Goal: Check status: Check status

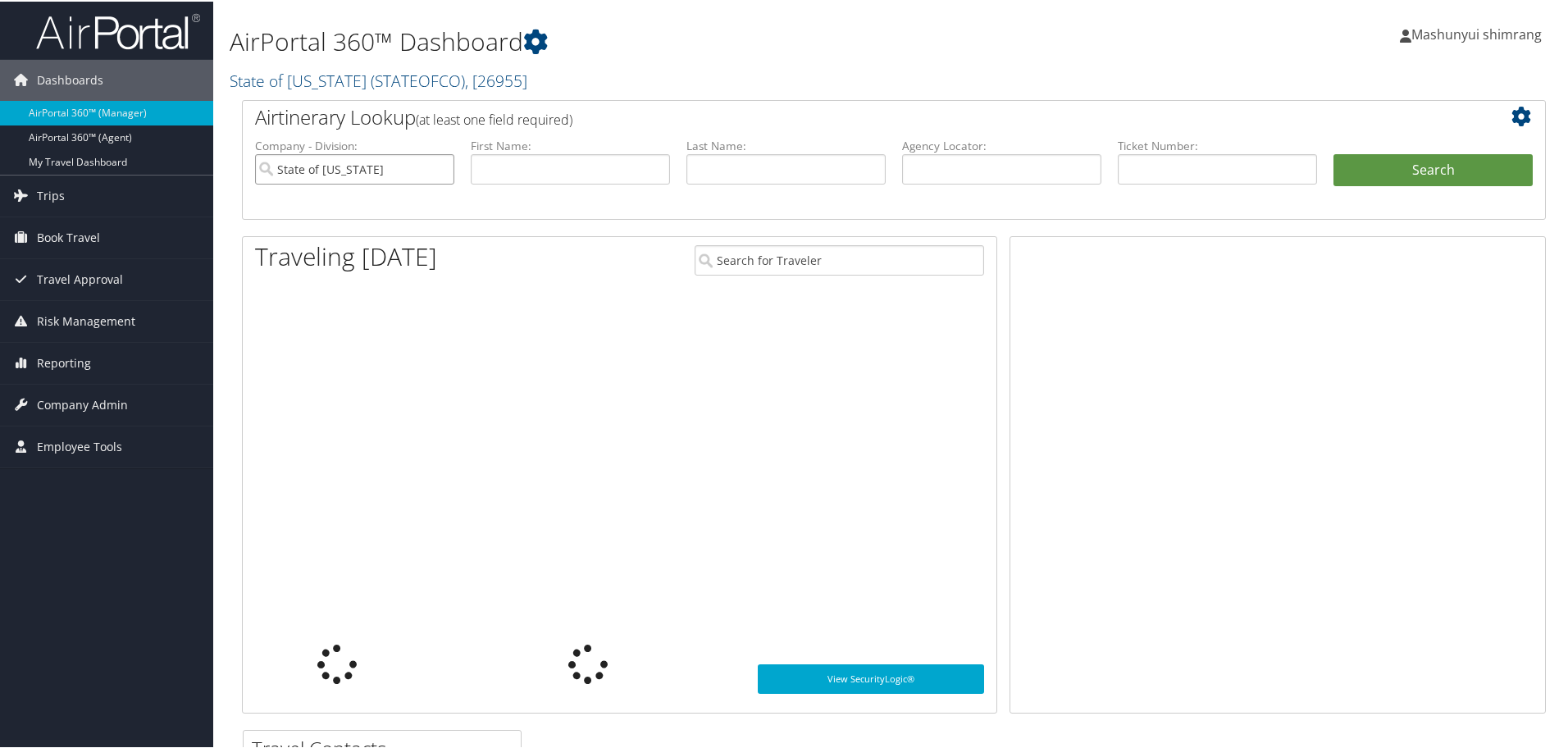
click at [443, 168] on input "State of Colorado" at bounding box center [355, 168] width 199 height 30
click at [937, 158] on input "text" at bounding box center [1001, 168] width 199 height 30
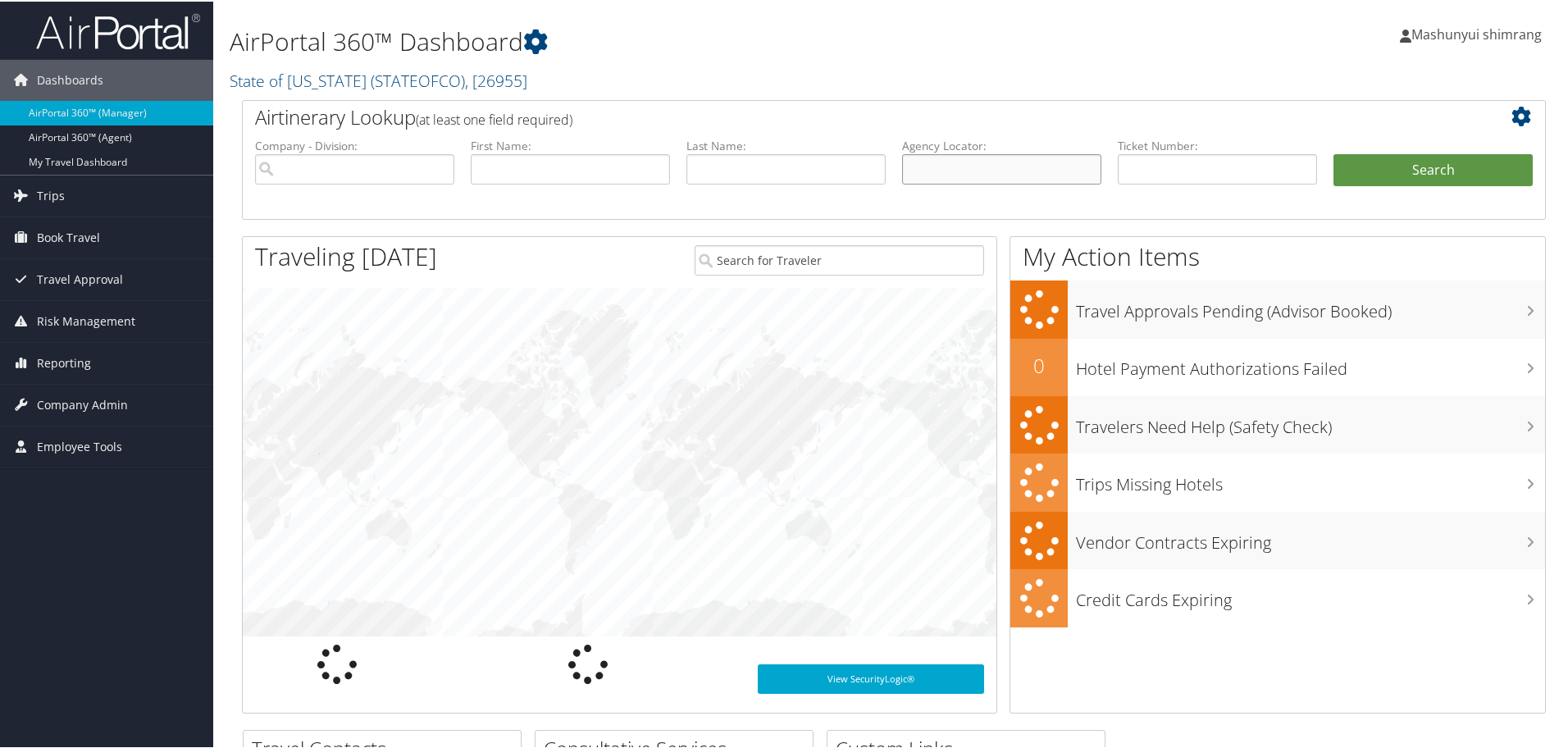
paste input "DBBQ2T"
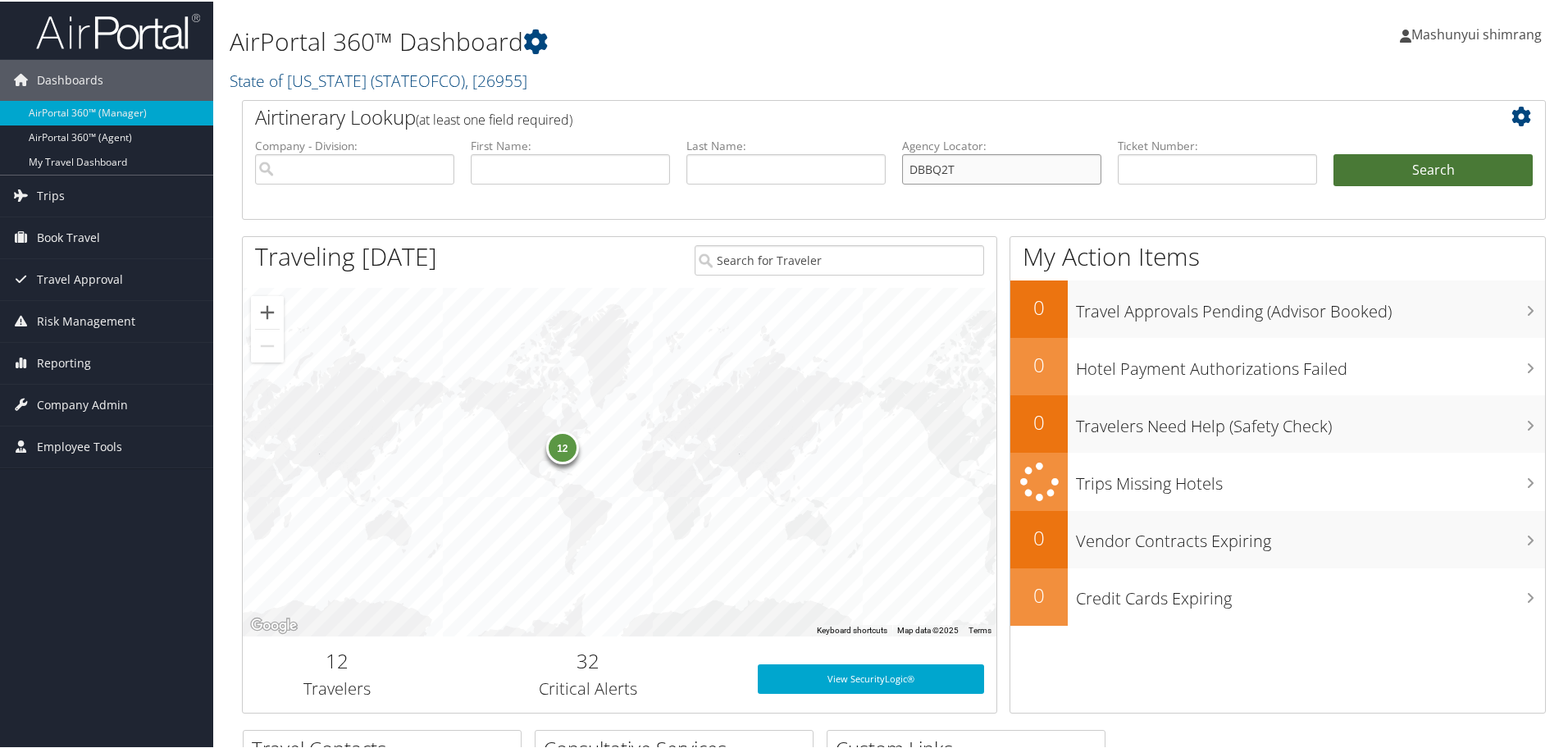
type input "DBBQ2T"
click at [1497, 161] on button "Search" at bounding box center [1433, 169] width 199 height 33
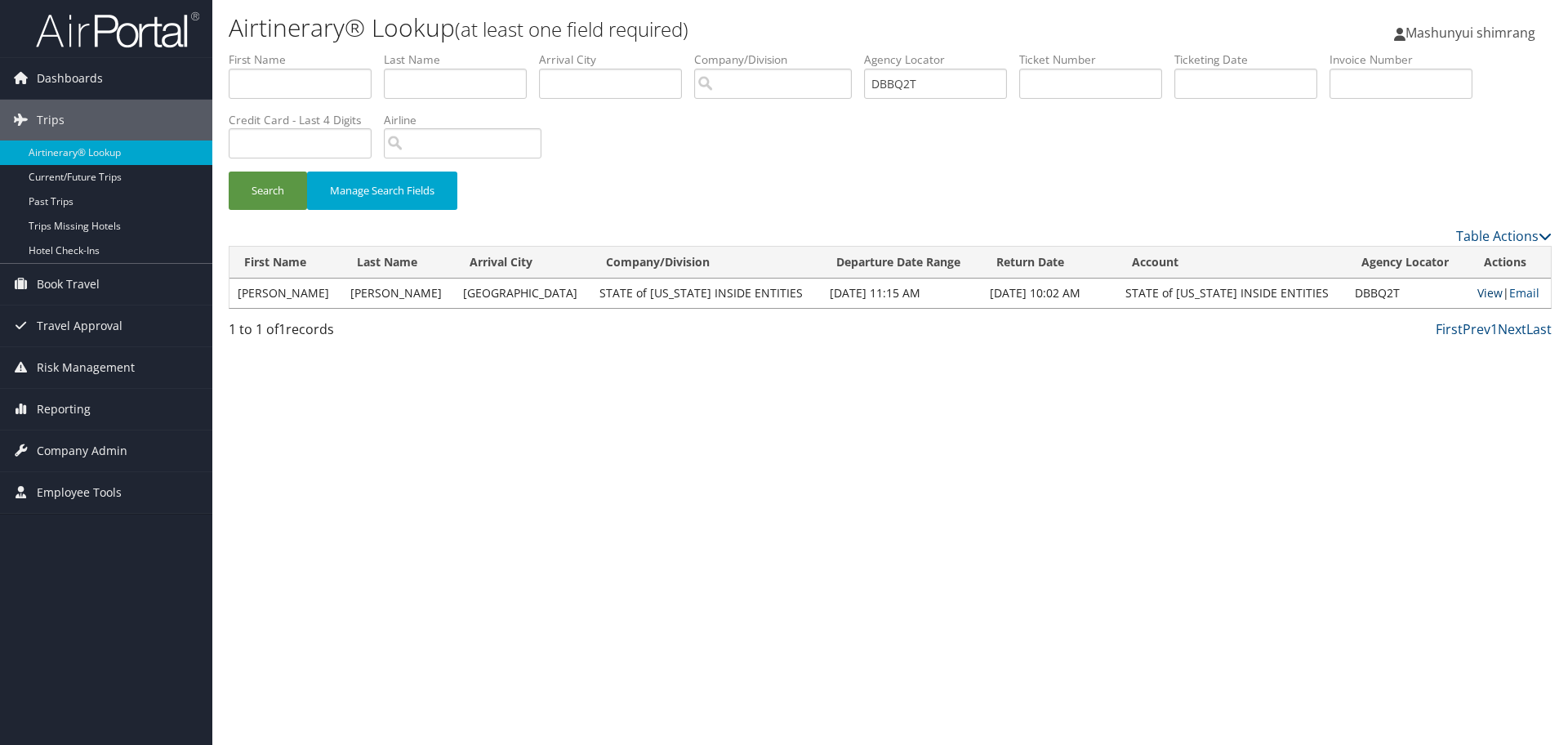
click at [1480, 299] on link "View" at bounding box center [1490, 293] width 25 height 16
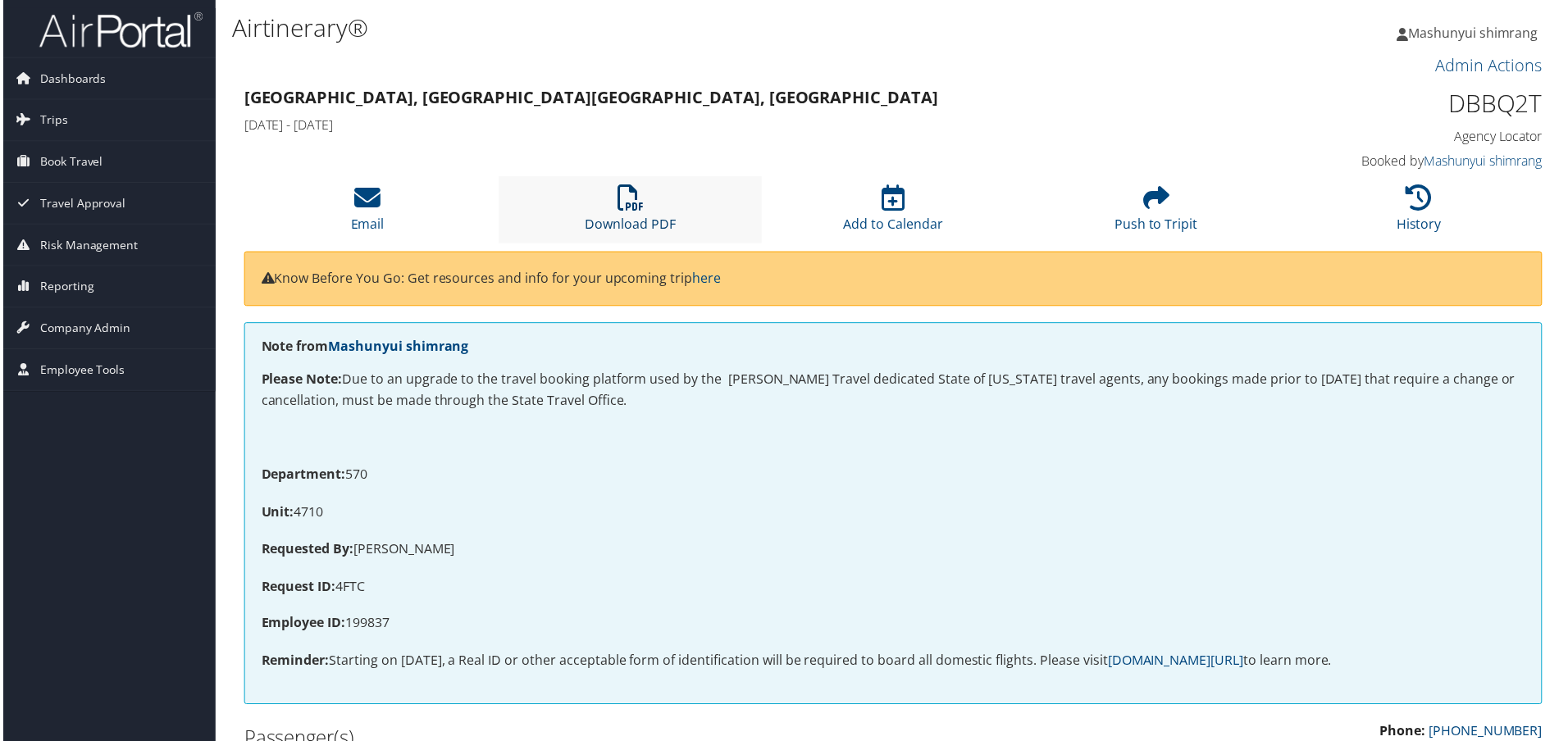
drag, startPoint x: 629, startPoint y: 218, endPoint x: 643, endPoint y: 218, distance: 14.0
click at [629, 218] on link "Download PDF" at bounding box center [630, 214] width 91 height 40
